Goal: Transaction & Acquisition: Purchase product/service

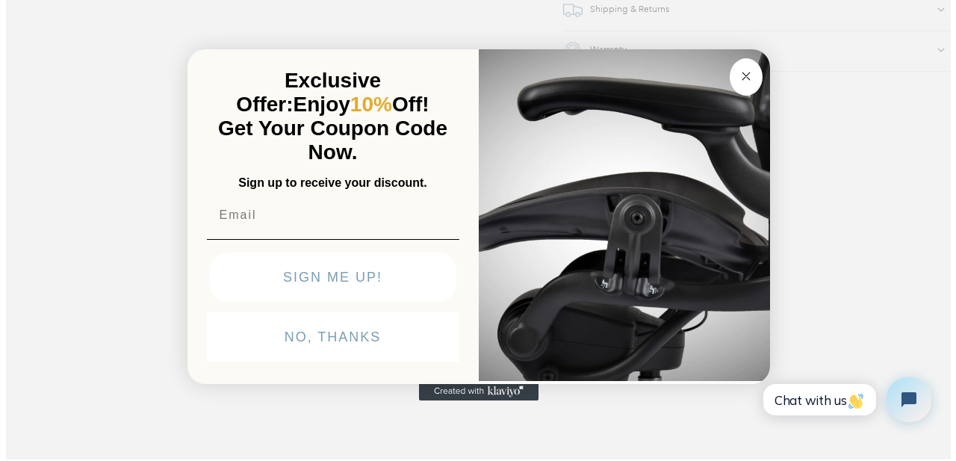
scroll to position [1334, 0]
click at [147, 125] on div "Close dialog Exclusive Offer: Enjoy 10% Off! Get Your Coupon Code Now. Sign up …" at bounding box center [478, 229] width 956 height 461
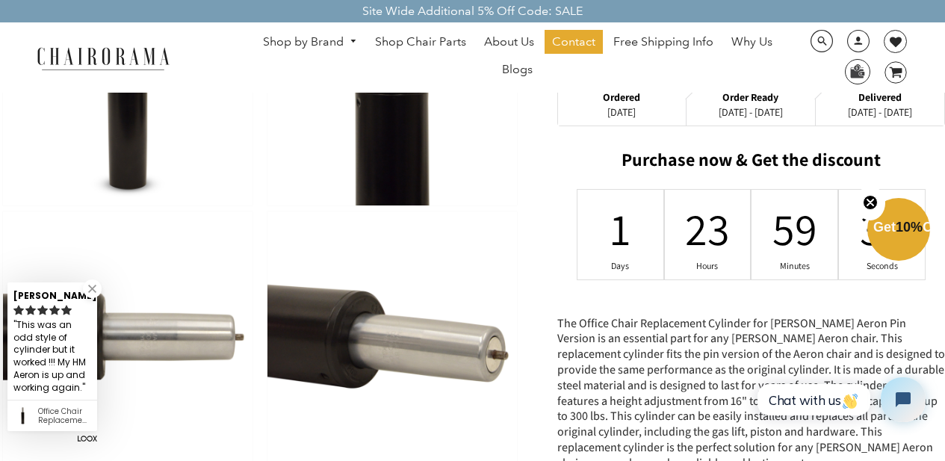
scroll to position [561, 0]
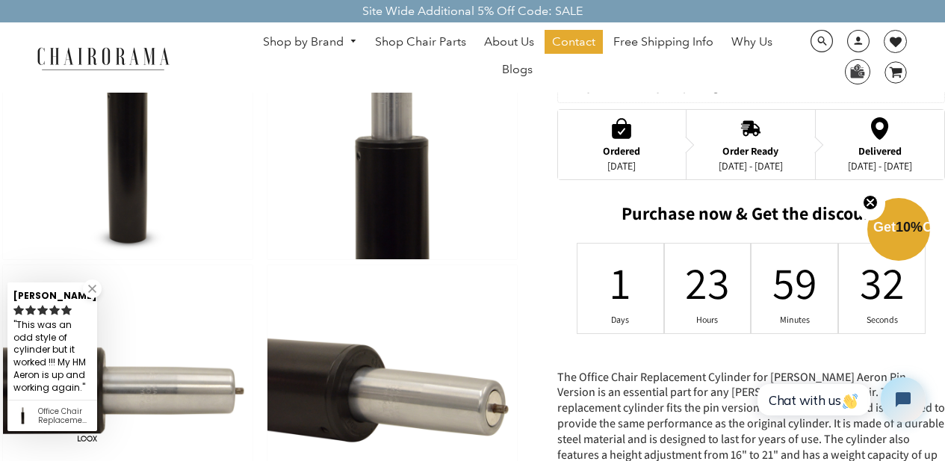
click at [310, 40] on link "Shop by Brand" at bounding box center [309, 42] width 109 height 23
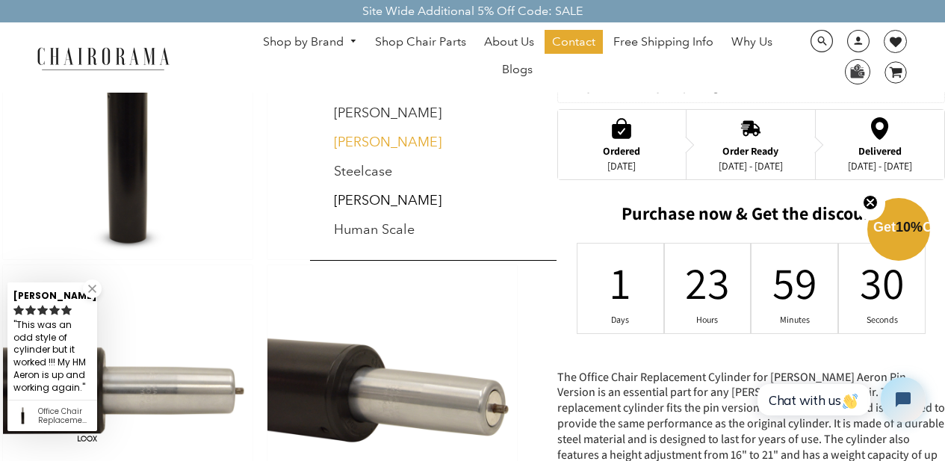
click at [386, 146] on link "[PERSON_NAME]" at bounding box center [388, 142] width 108 height 16
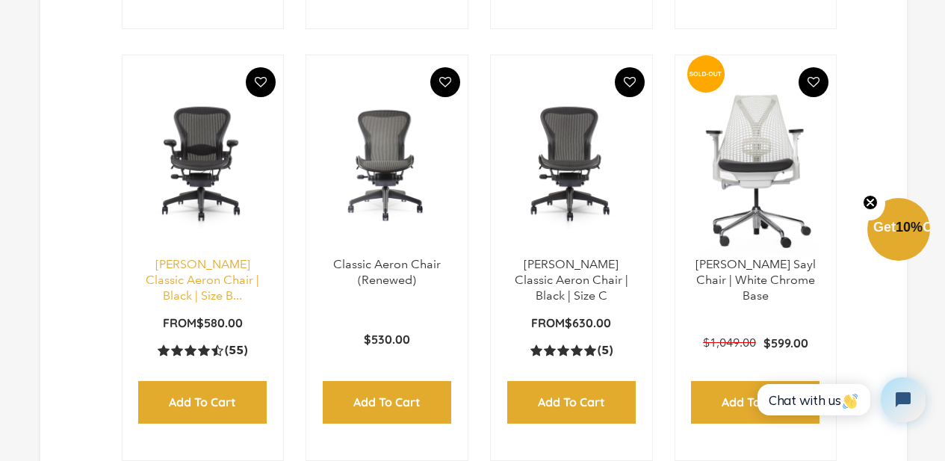
scroll to position [890, 0]
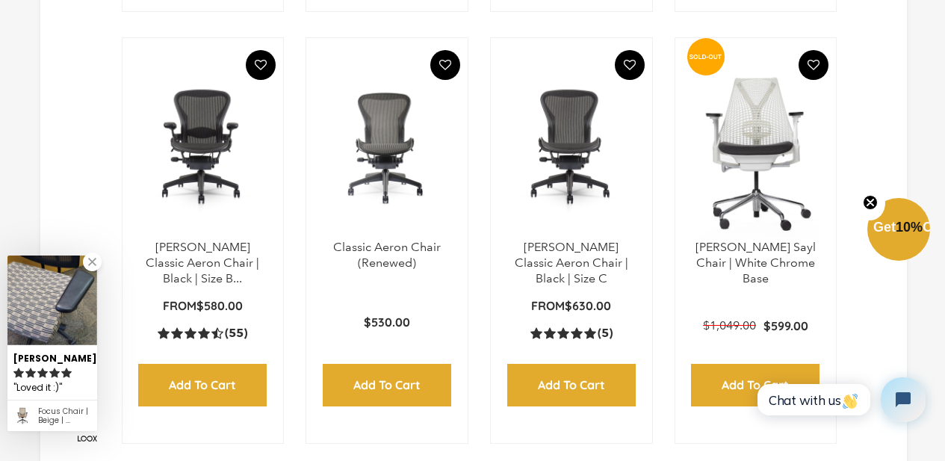
click at [200, 140] on img at bounding box center [202, 146] width 131 height 187
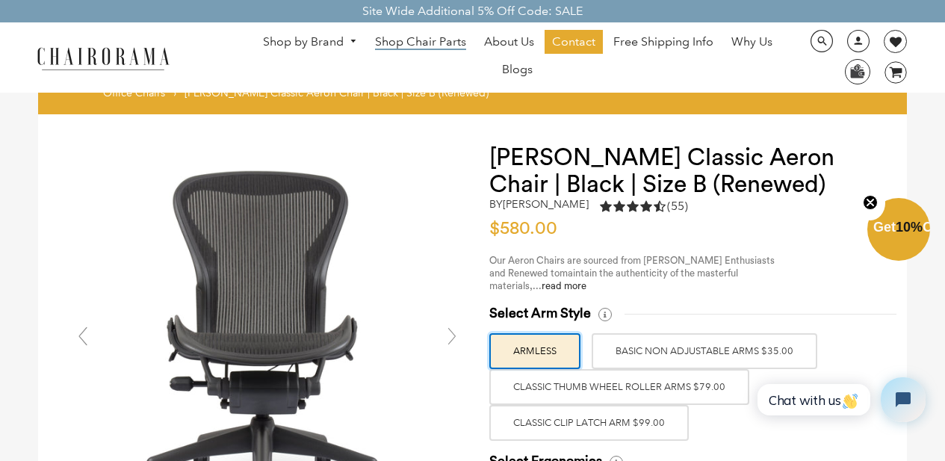
click at [420, 35] on span "Shop Chair Parts" at bounding box center [420, 42] width 91 height 16
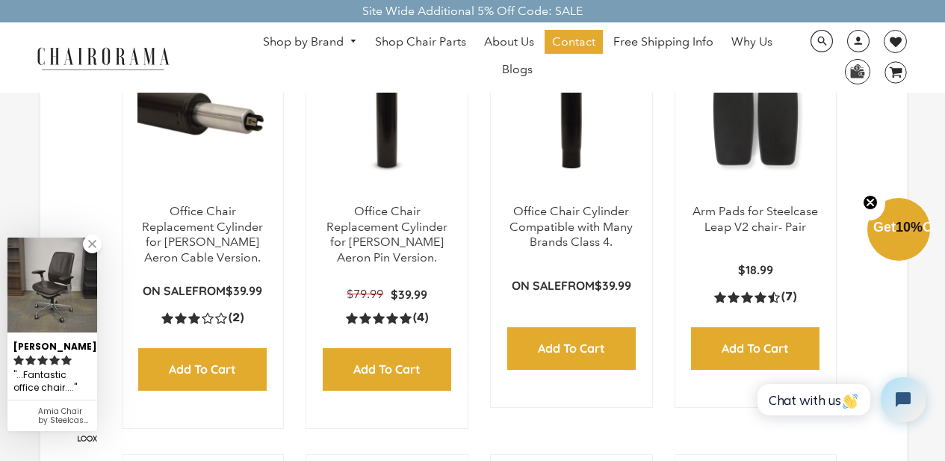
scroll to position [153, 0]
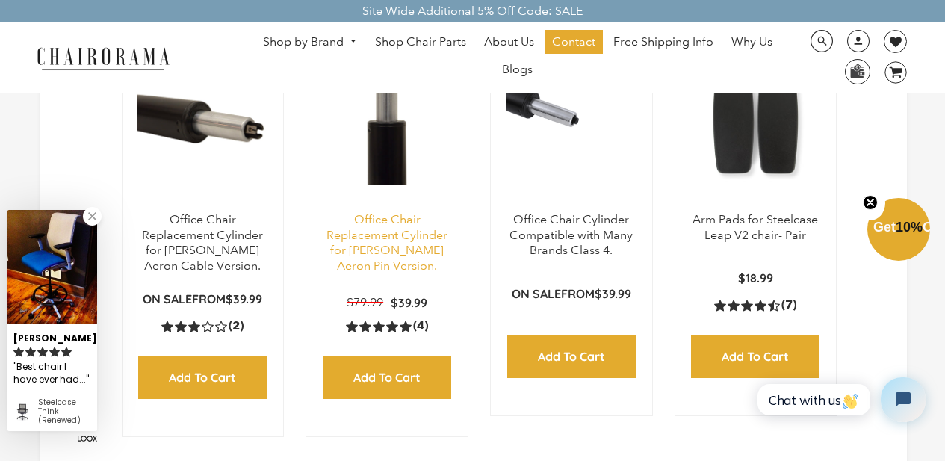
click at [415, 268] on link "Office Chair Replacement Cylinder for [PERSON_NAME] Aeron Pin Version." at bounding box center [386, 242] width 121 height 60
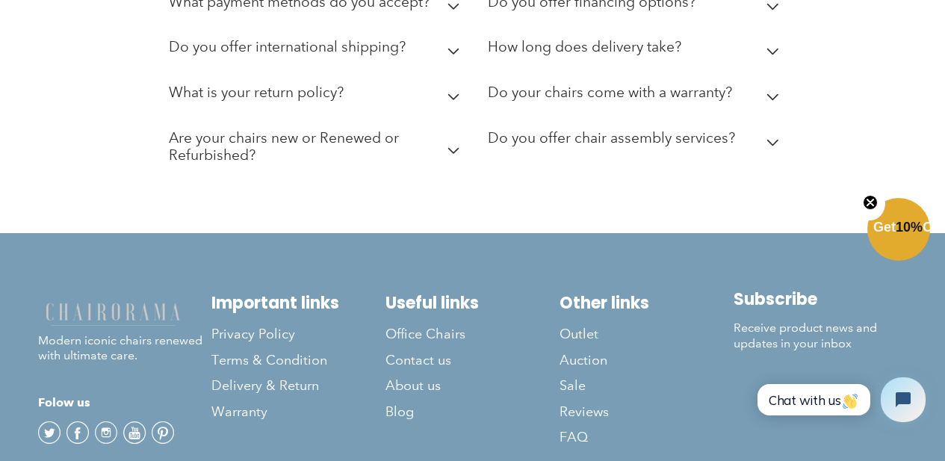
scroll to position [2813, 0]
